Goal: Task Accomplishment & Management: Complete application form

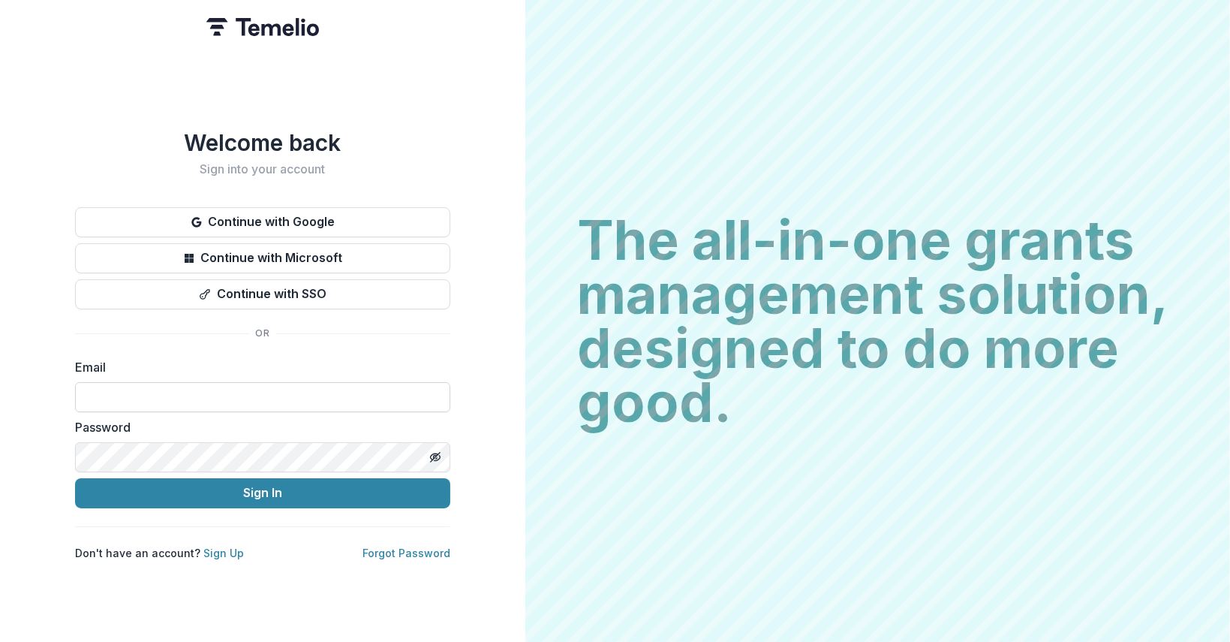
click at [115, 383] on input at bounding box center [262, 397] width 375 height 30
type input "**********"
click at [435, 451] on icon "Toggle password visibility" at bounding box center [435, 457] width 12 height 12
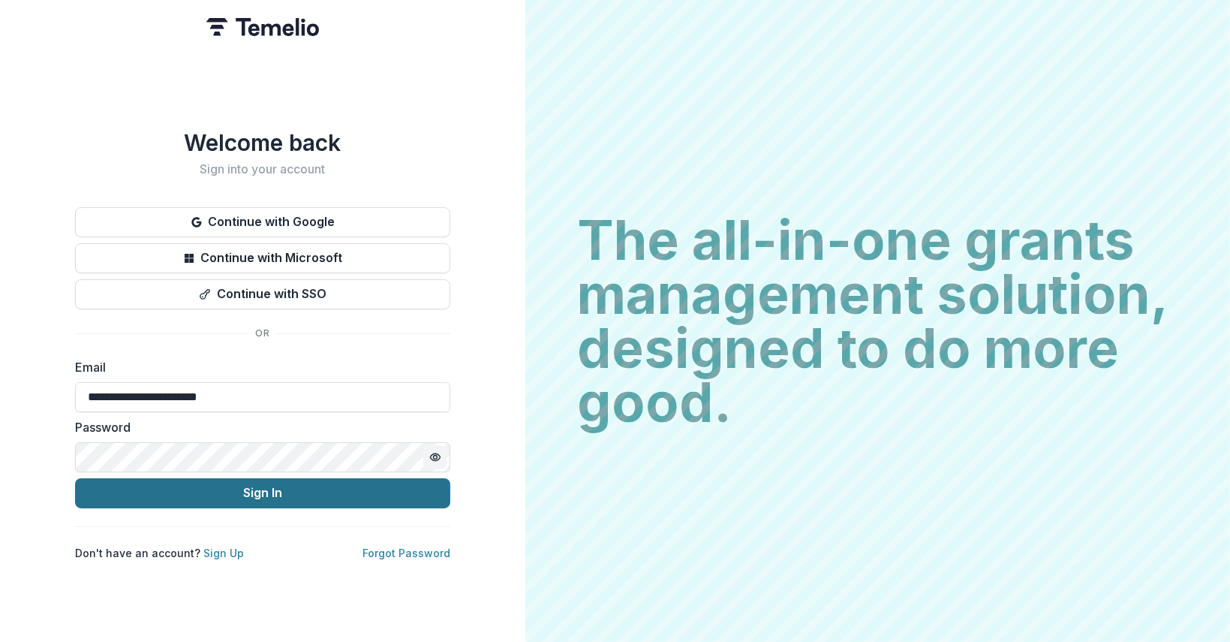
click at [286, 493] on button "Sign In" at bounding box center [262, 493] width 375 height 30
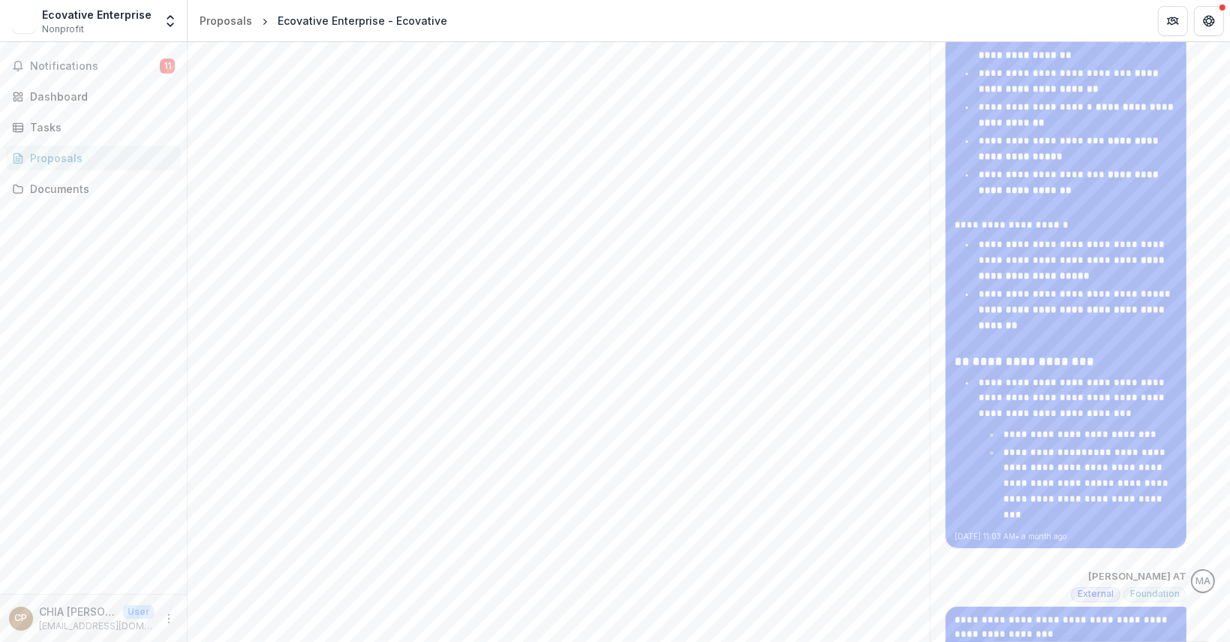
scroll to position [3073, 0]
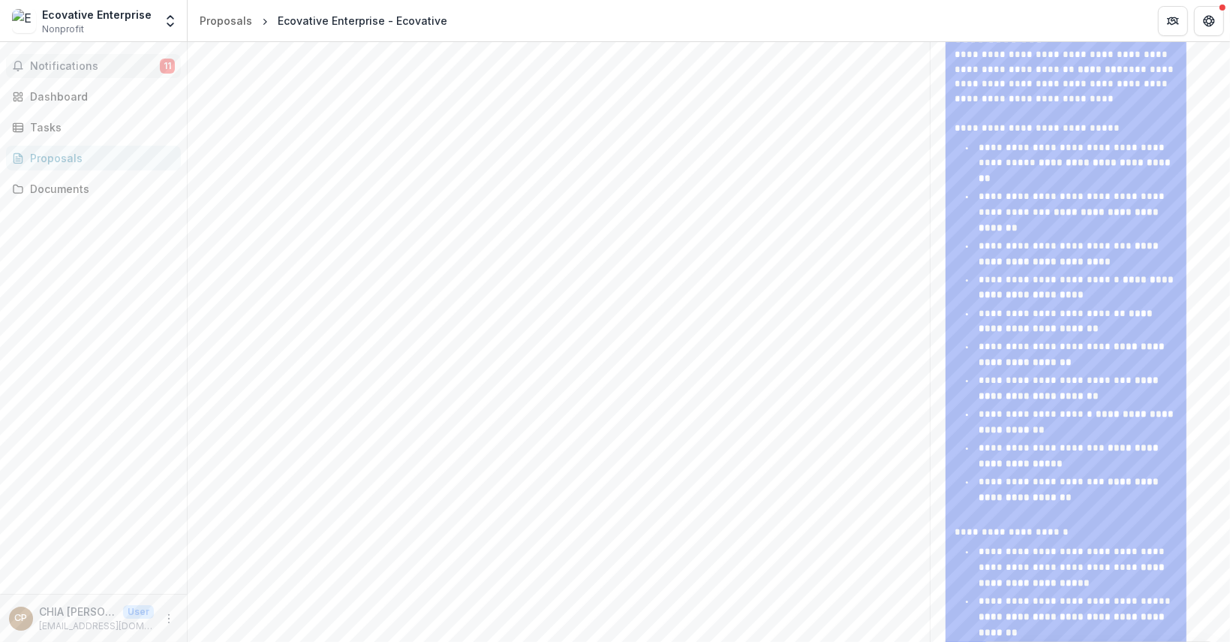
click at [89, 65] on span "Notifications" at bounding box center [95, 66] width 130 height 13
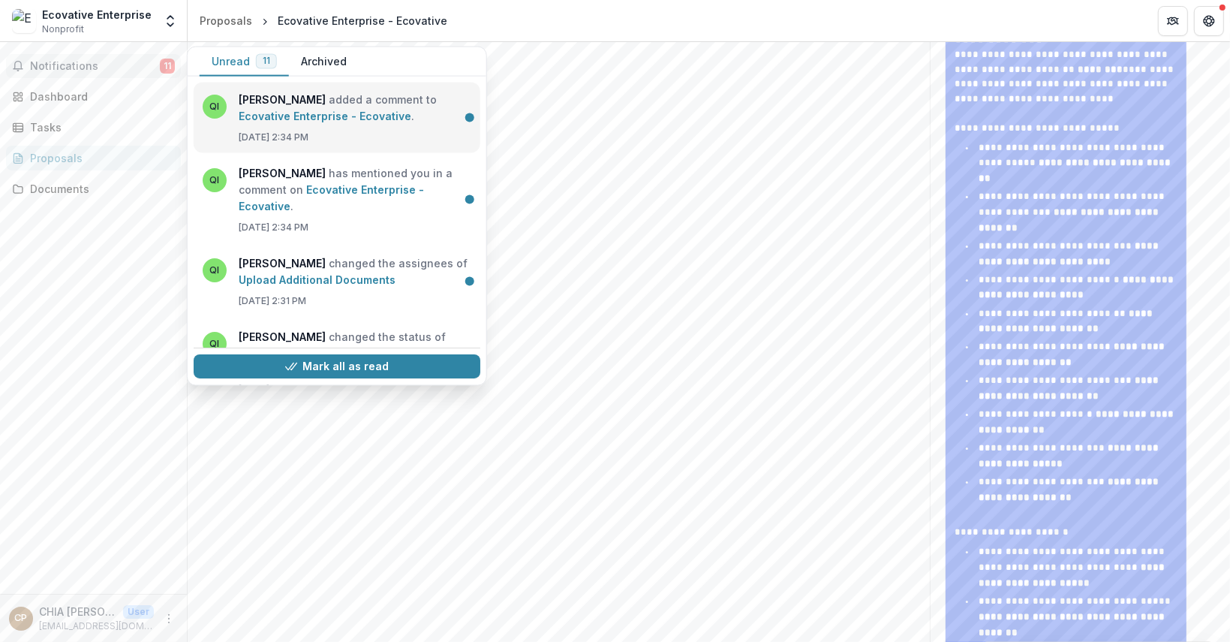
click at [368, 119] on link "Ecovative Enterprise - Ecovative" at bounding box center [325, 116] width 173 height 13
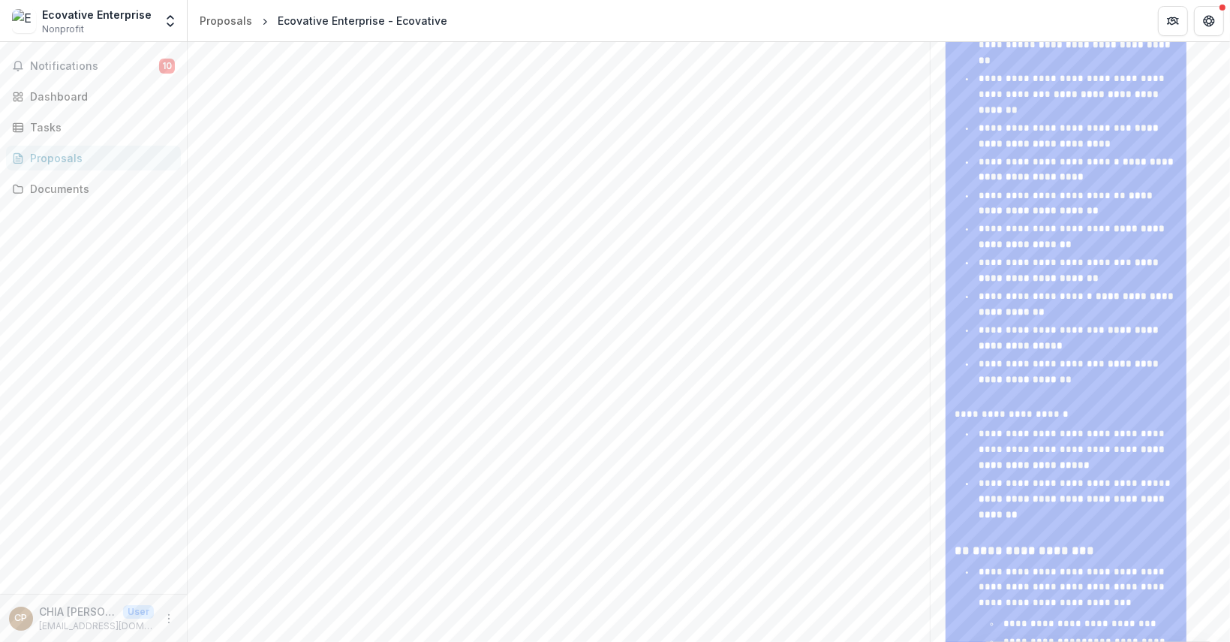
scroll to position [2923, 0]
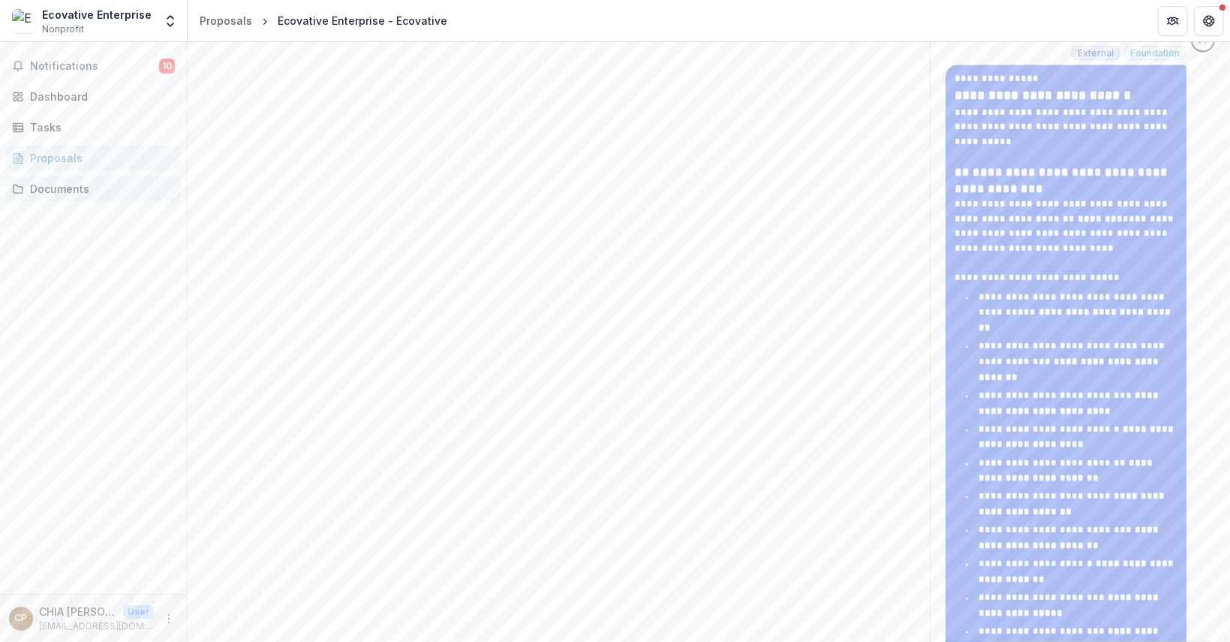
click at [77, 188] on div "Documents" at bounding box center [99, 189] width 139 height 16
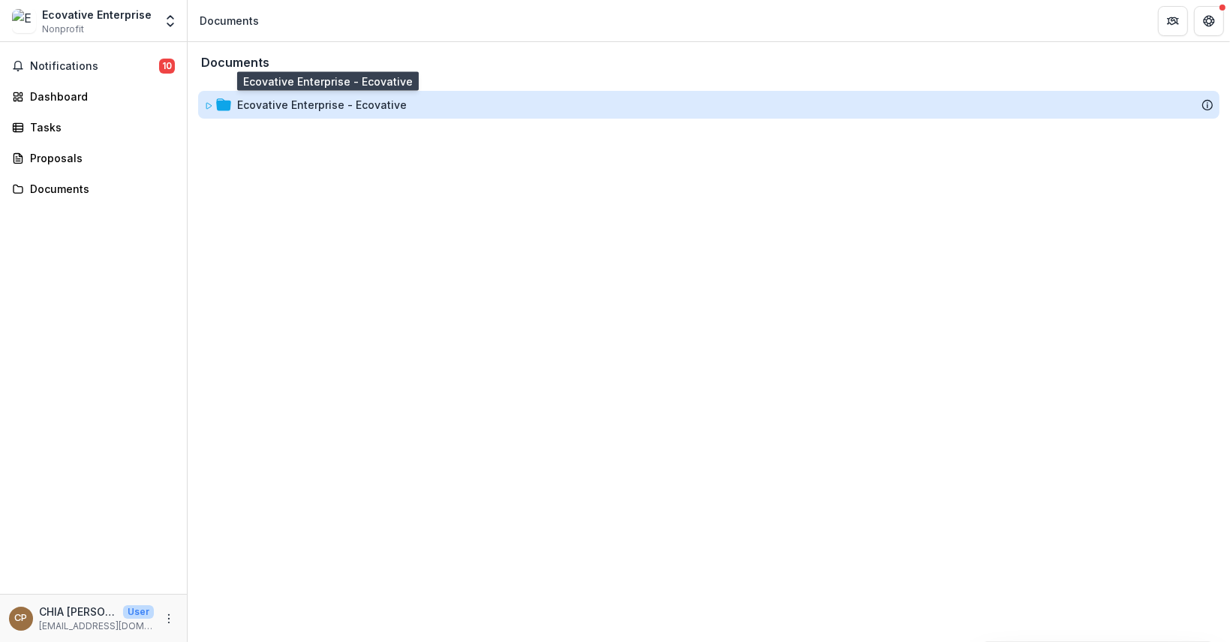
click at [302, 103] on div "Ecovative Enterprise - Ecovative" at bounding box center [322, 105] width 170 height 16
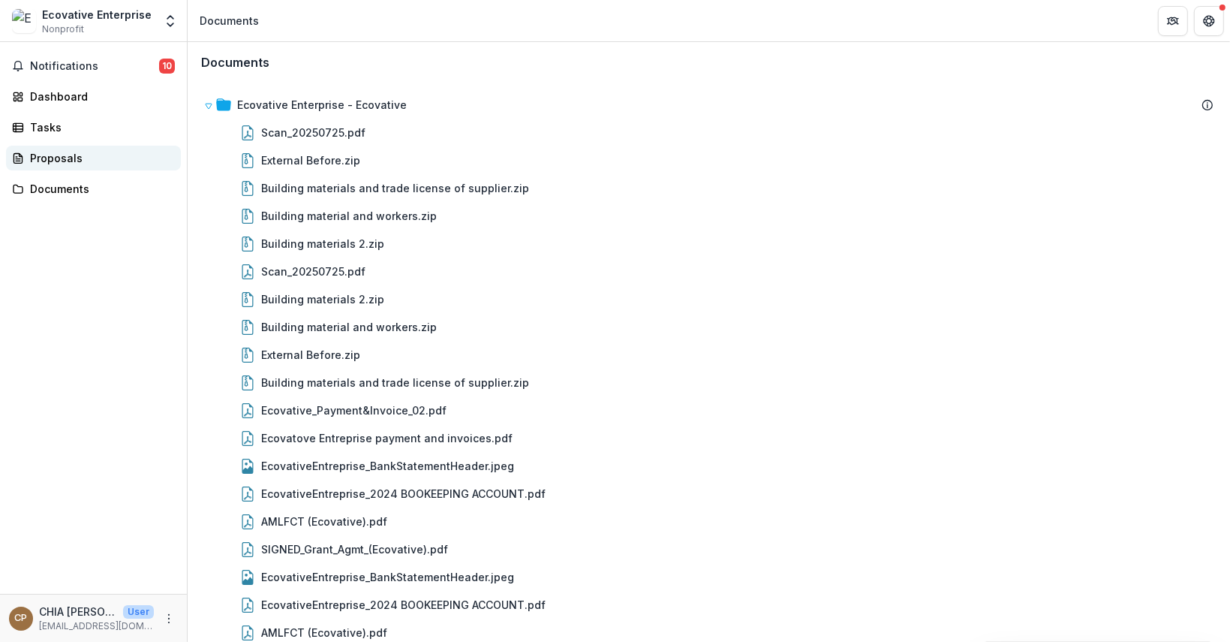
click at [110, 158] on div "Proposals" at bounding box center [99, 158] width 139 height 16
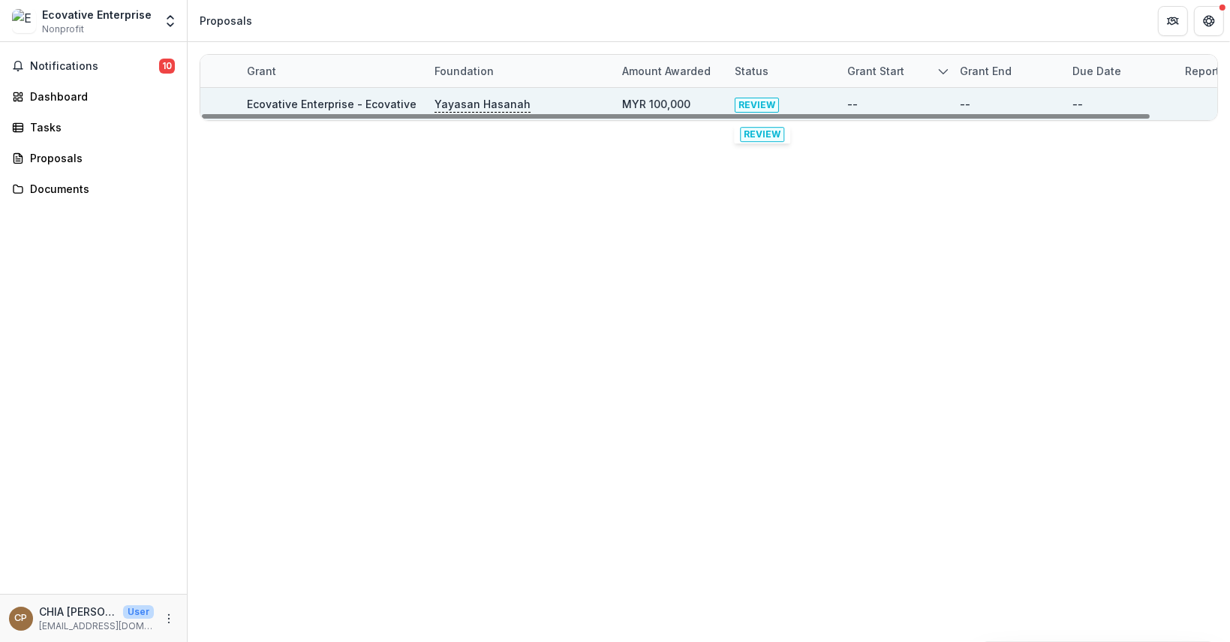
click at [755, 101] on span "REVIEW" at bounding box center [757, 105] width 44 height 15
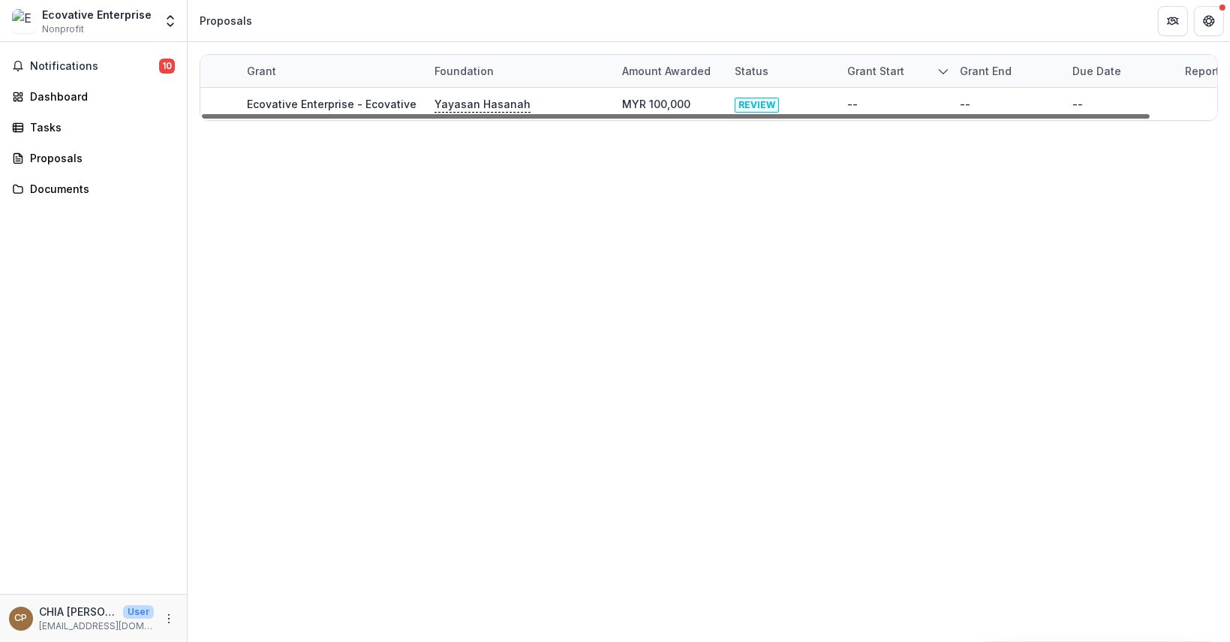
click at [764, 114] on div at bounding box center [676, 116] width 948 height 5
click at [765, 114] on div at bounding box center [676, 116] width 948 height 5
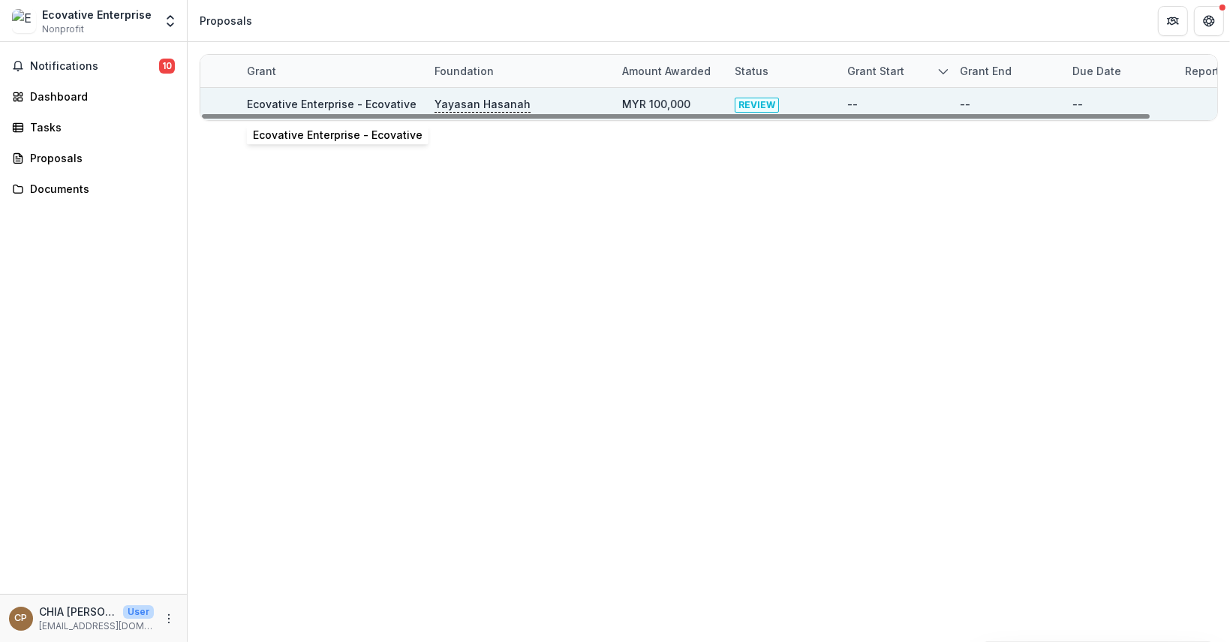
click at [365, 105] on link "Ecovative Enterprise - Ecovative" at bounding box center [332, 104] width 170 height 13
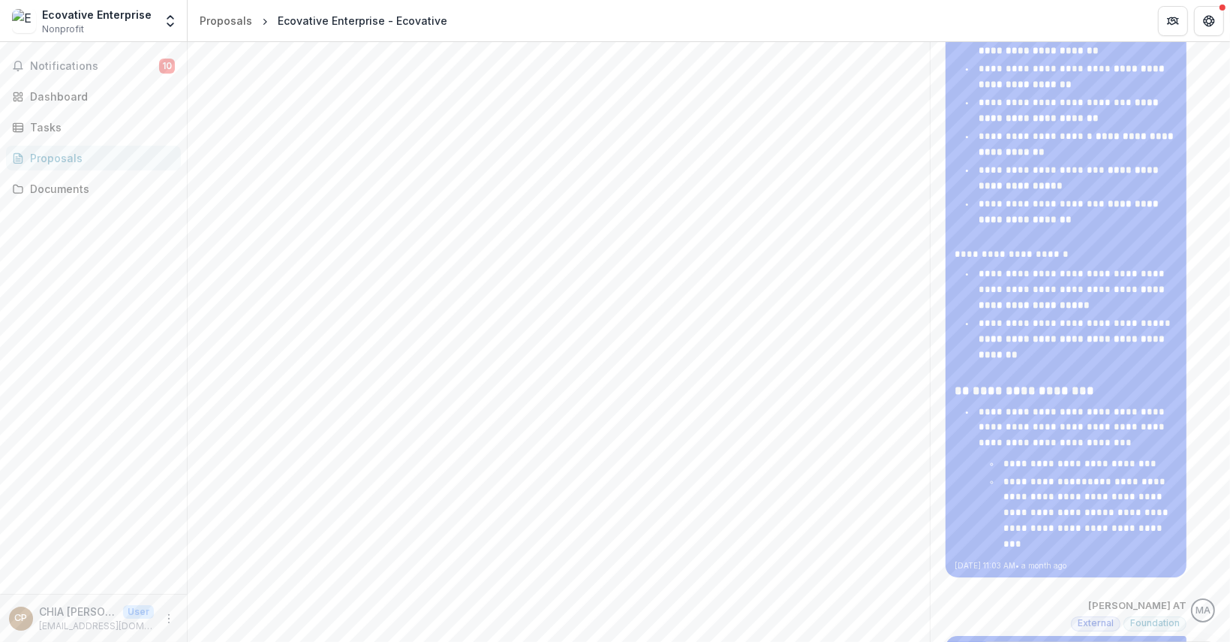
scroll to position [3598, 0]
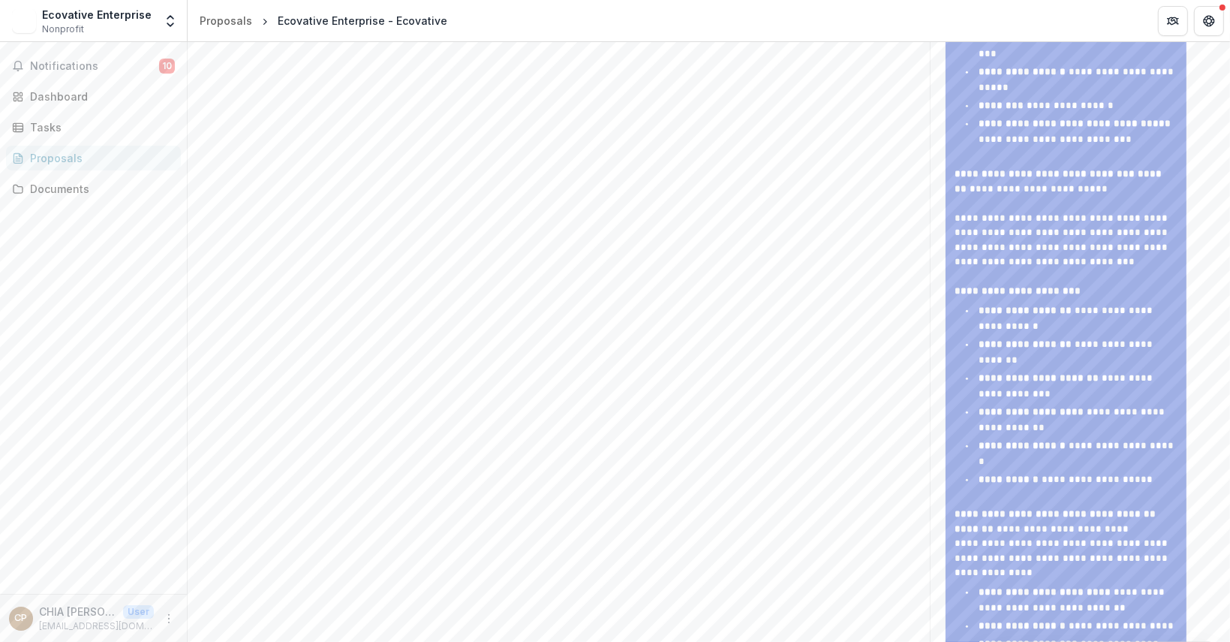
scroll to position [1426, 0]
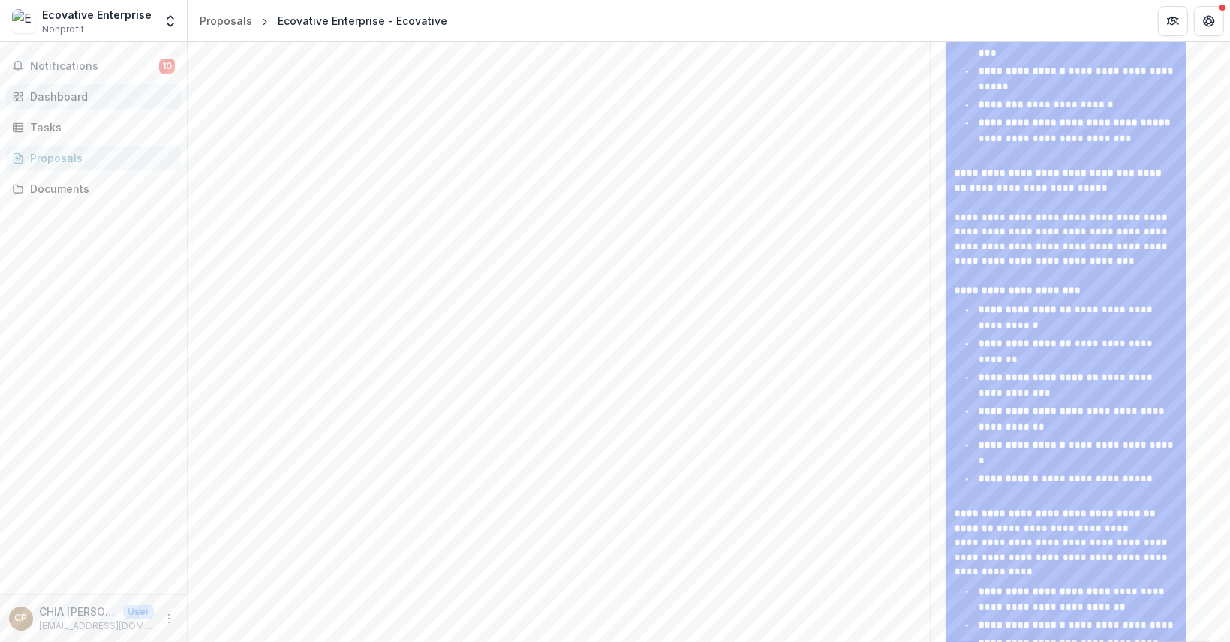
click at [75, 95] on div "Dashboard" at bounding box center [99, 97] width 139 height 16
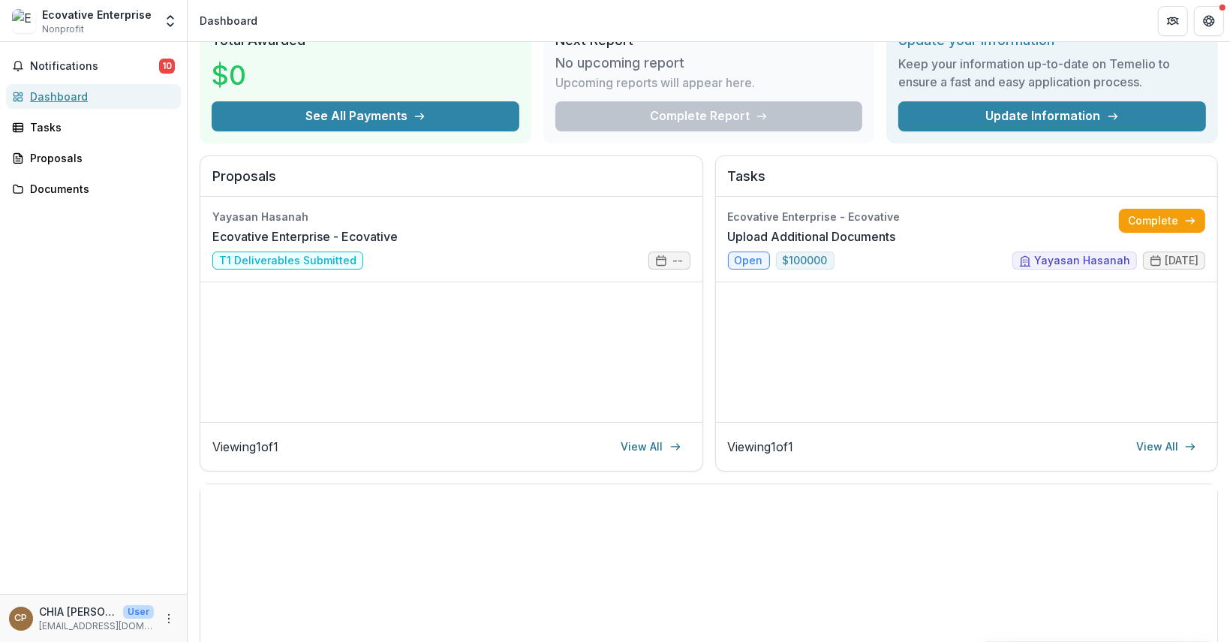
scroll to position [75, 0]
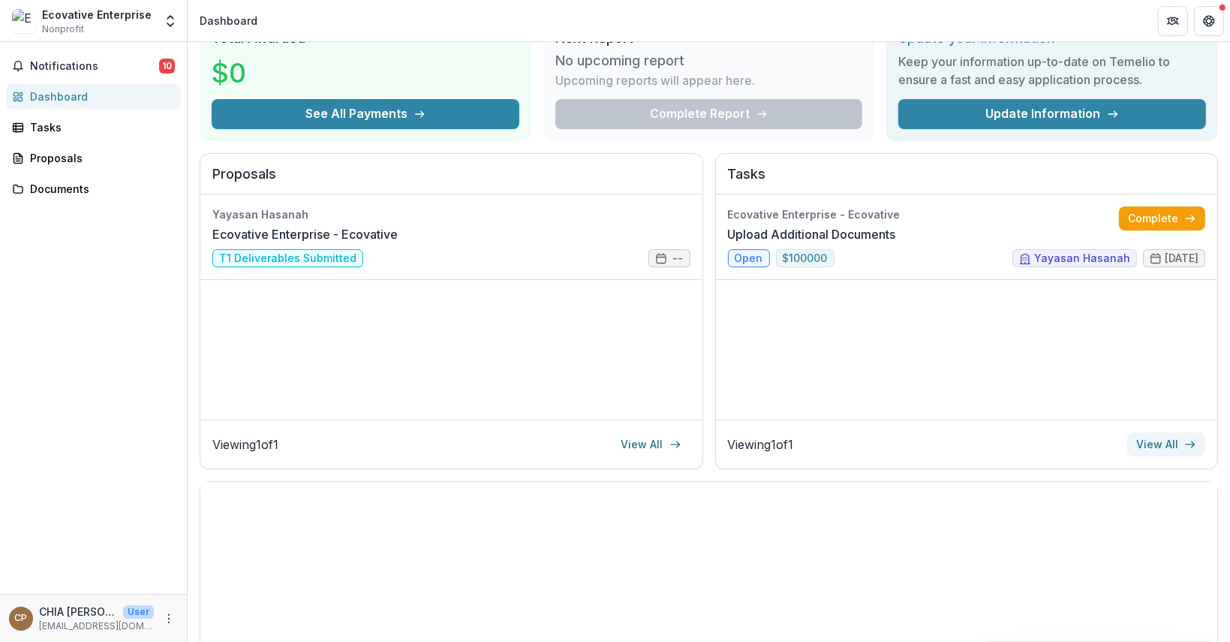
click at [1169, 445] on link "View All" at bounding box center [1166, 444] width 78 height 24
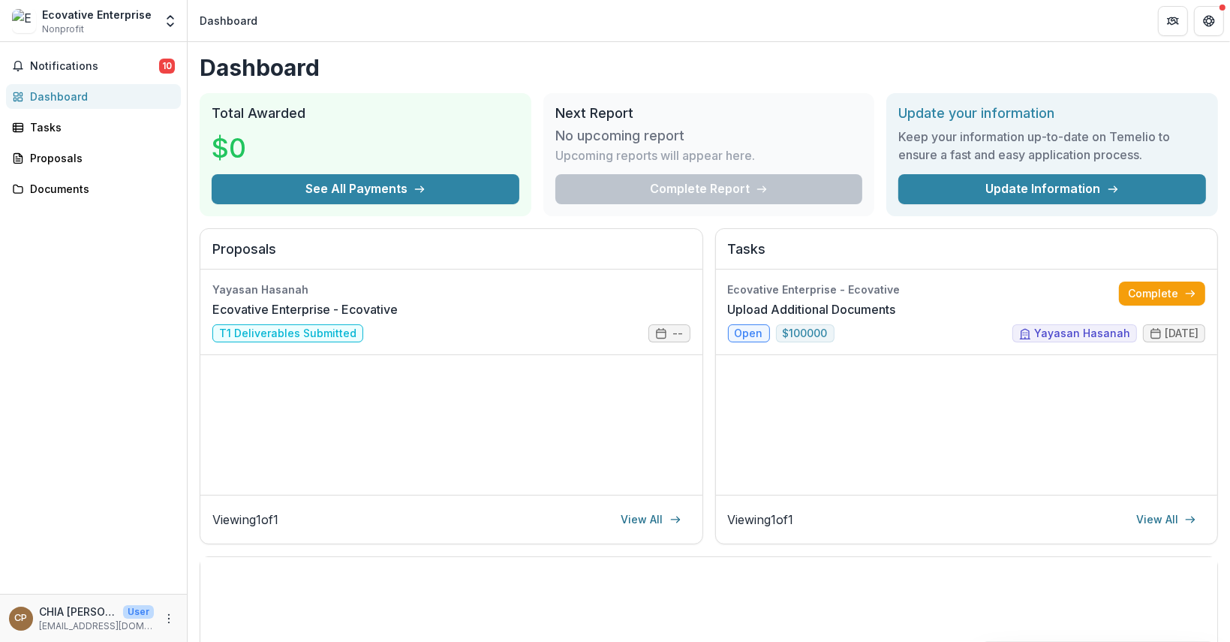
click at [860, 416] on div "Ecovative Enterprise - Ecovative Upload Additional Documents Complete open $ 10…" at bounding box center [967, 381] width 502 height 225
click at [806, 377] on div "Ecovative Enterprise - Ecovative Upload Additional Documents Complete open $ 10…" at bounding box center [967, 381] width 502 height 225
click at [882, 465] on div "Ecovative Enterprise - Ecovative Upload Additional Documents Complete open $ 10…" at bounding box center [967, 381] width 502 height 225
click at [1081, 191] on link "Update Information" at bounding box center [1052, 189] width 308 height 30
click at [53, 124] on div "Tasks" at bounding box center [99, 127] width 139 height 16
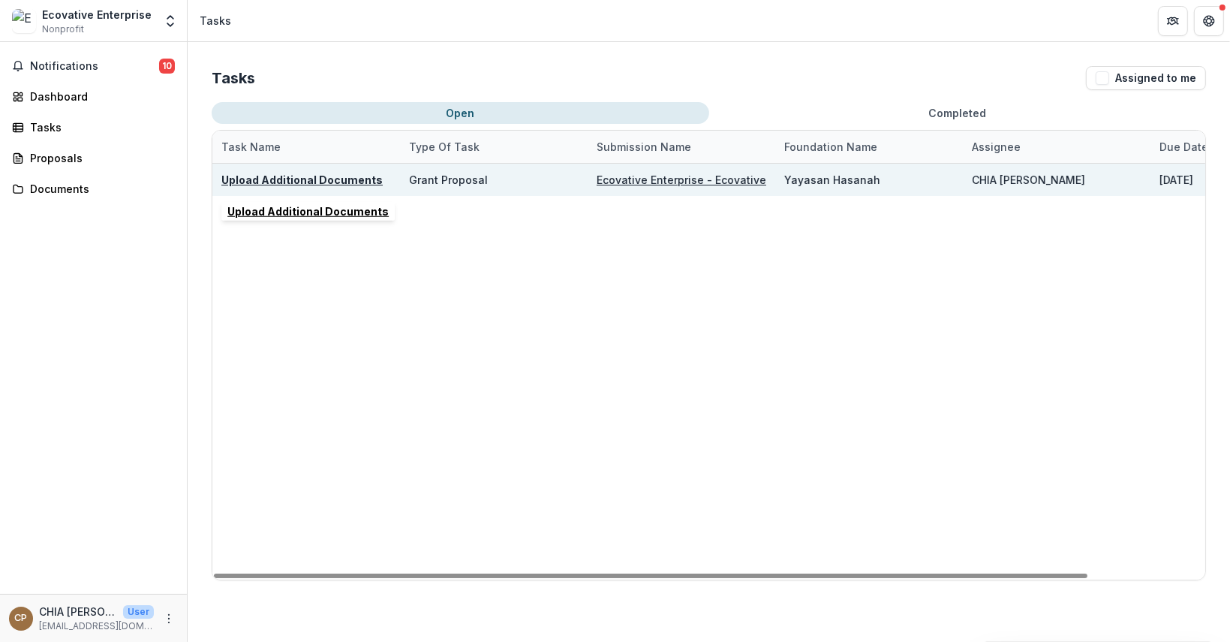
click at [315, 179] on u "Upload Additional Documents" at bounding box center [301, 179] width 161 height 13
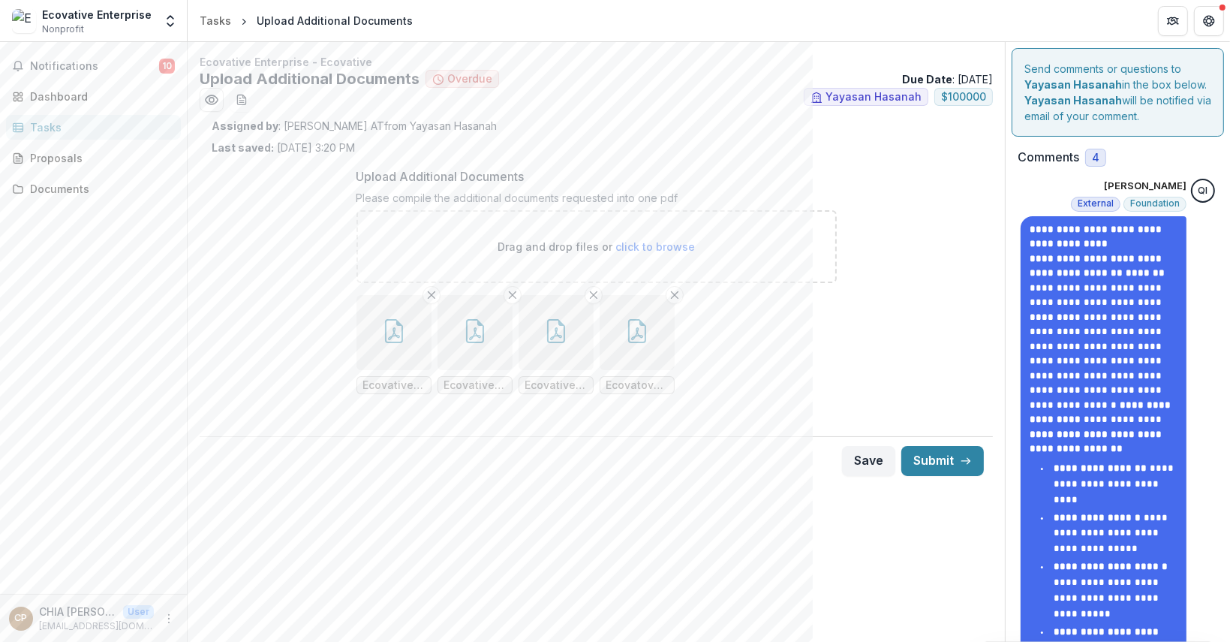
click at [466, 246] on div "Drag and drop files or click to browse" at bounding box center [596, 246] width 480 height 73
click at [888, 353] on div "Upload Additional Documents Please compile the additional documents requested i…" at bounding box center [596, 292] width 769 height 275
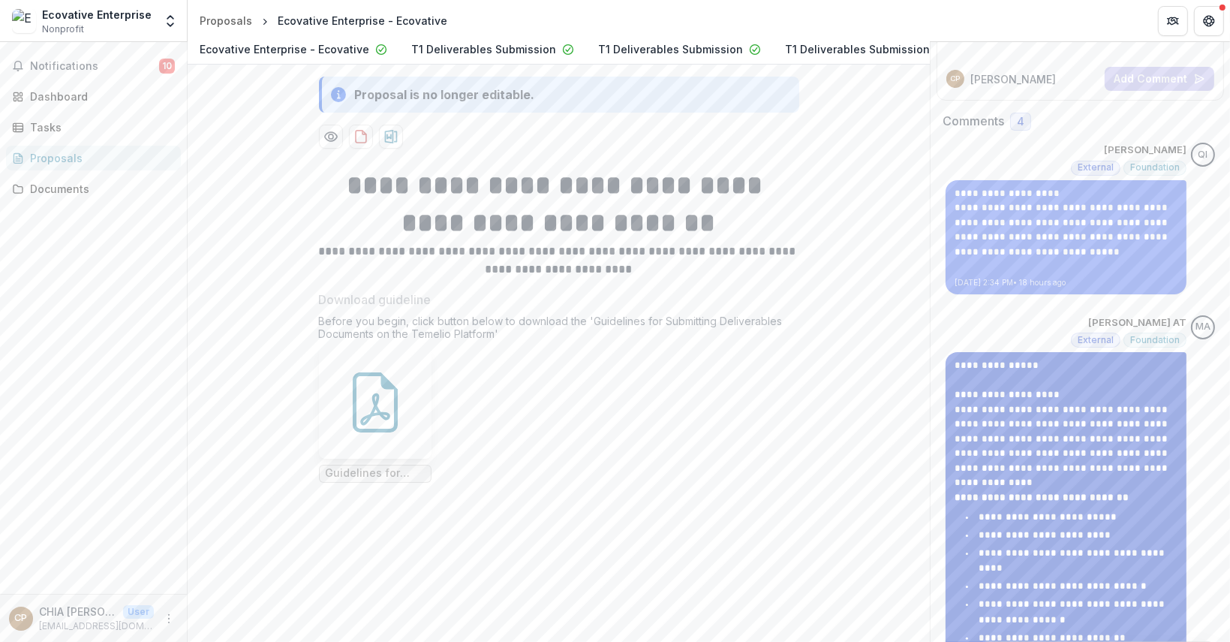
scroll to position [146, 0]
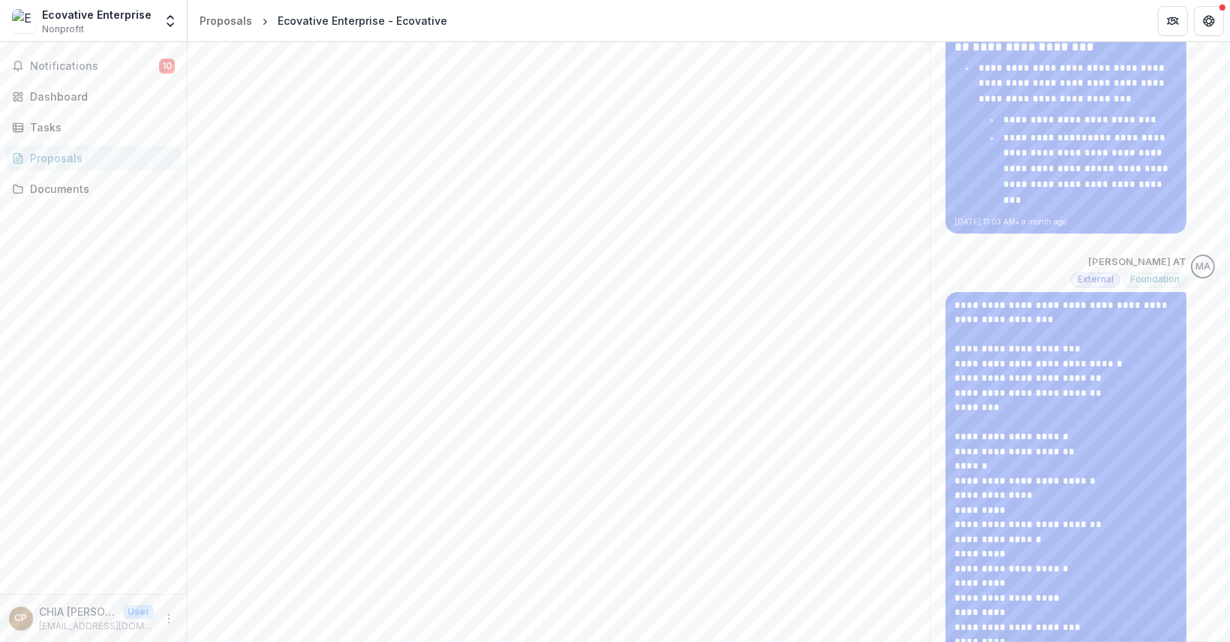
scroll to position [3373, 0]
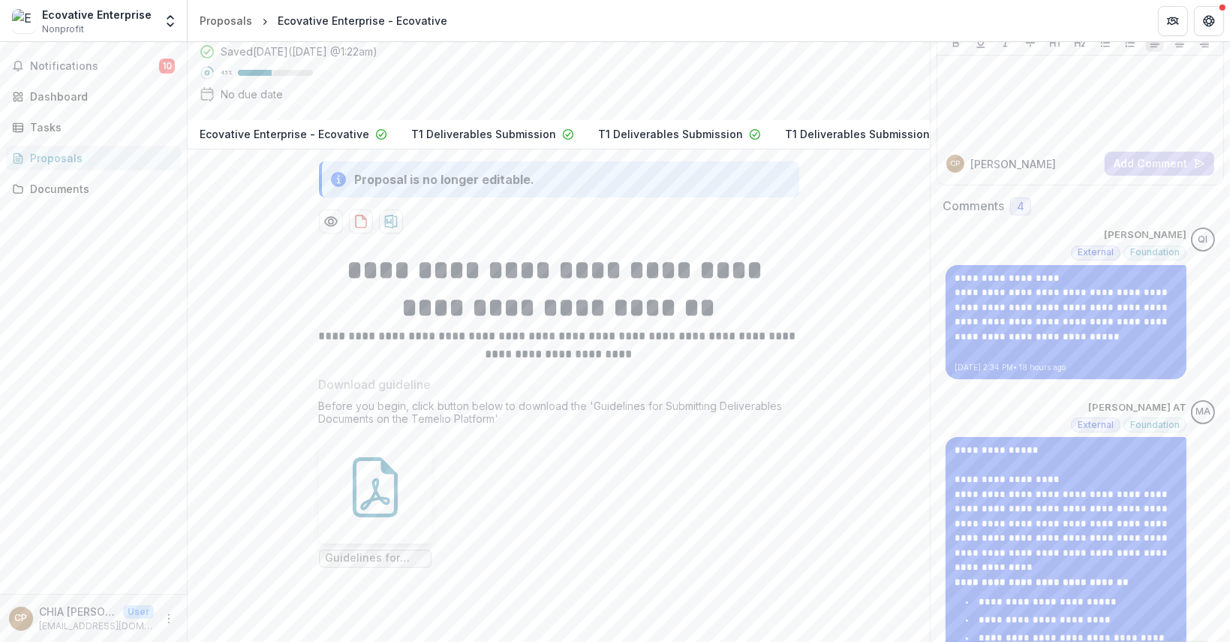
scroll to position [225, 0]
